Goal: Entertainment & Leisure: Consume media (video, audio)

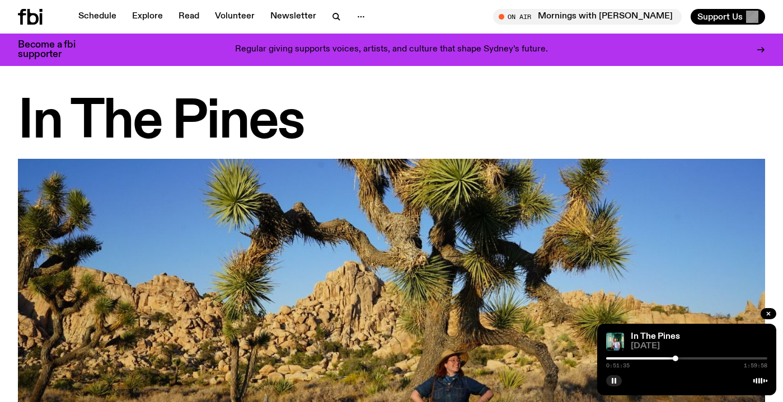
scroll to position [608, 0]
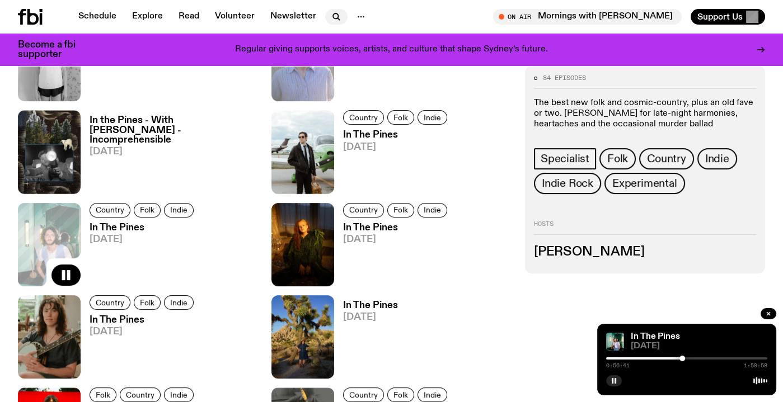
click at [329, 11] on icon "button" at bounding box center [335, 16] width 13 height 13
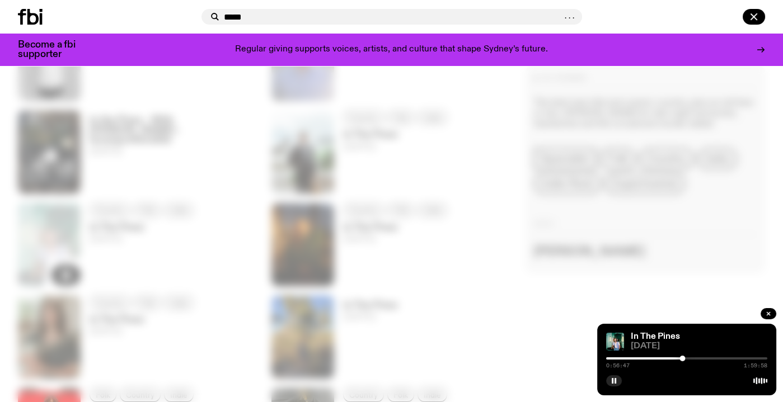
type input "*****"
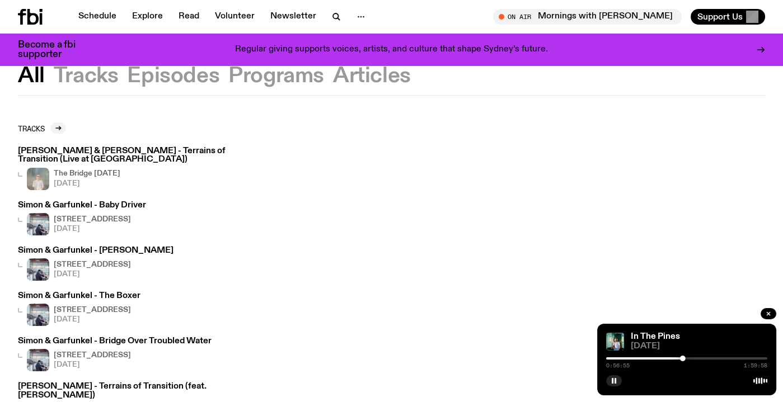
scroll to position [43, 0]
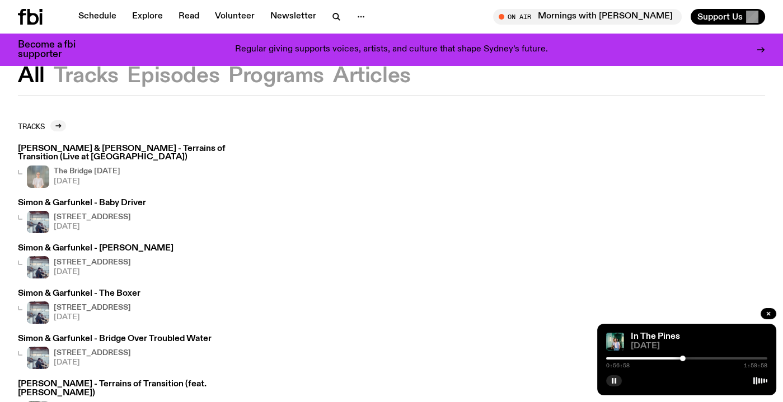
click at [35, 178] on img at bounding box center [38, 177] width 22 height 22
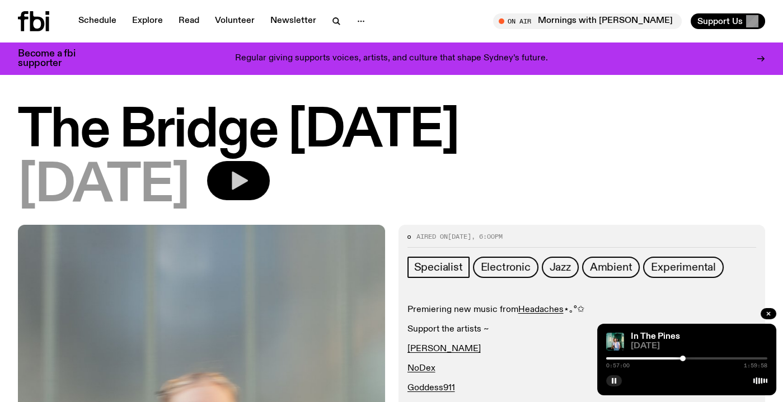
click at [249, 183] on icon "button" at bounding box center [238, 180] width 22 height 22
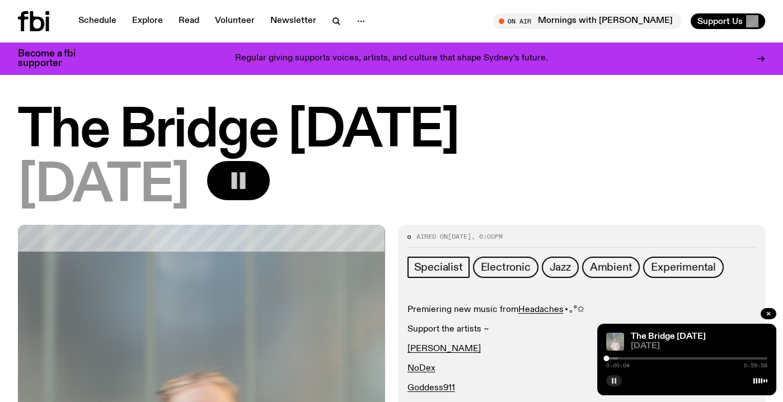
click at [607, 378] on button "button" at bounding box center [614, 380] width 16 height 11
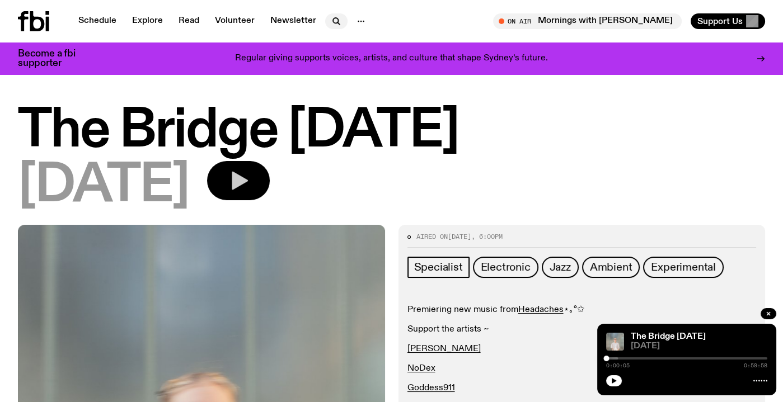
click at [332, 21] on icon "button" at bounding box center [335, 21] width 13 height 13
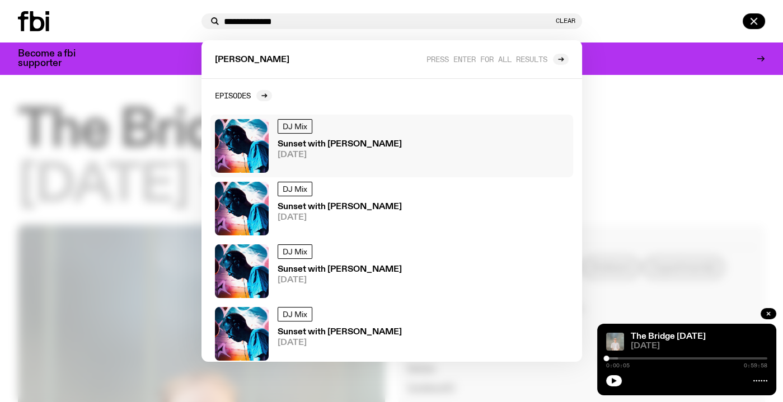
type input "**********"
click at [230, 142] on img at bounding box center [242, 146] width 54 height 54
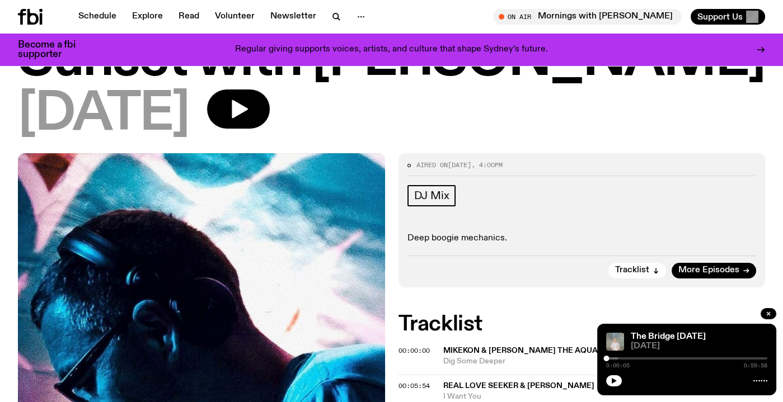
scroll to position [25, 0]
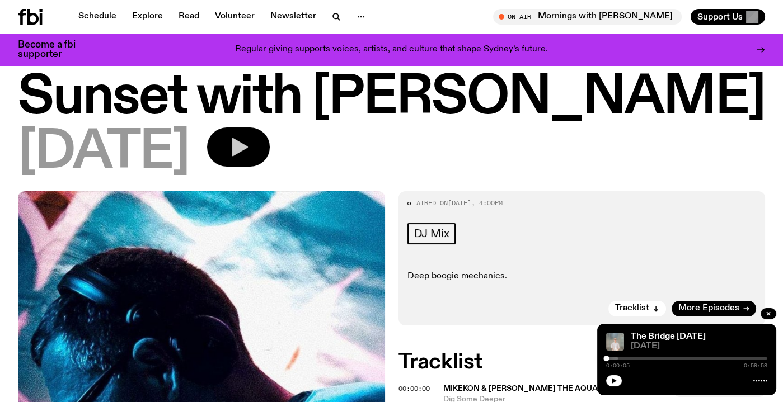
click at [248, 139] on icon "button" at bounding box center [240, 147] width 16 height 18
